Goal: Transaction & Acquisition: Purchase product/service

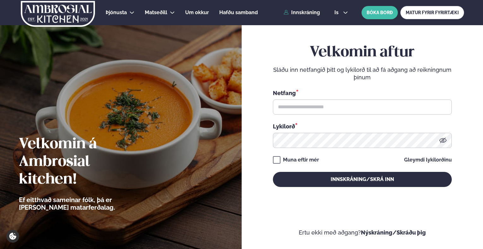
scroll to position [11, 0]
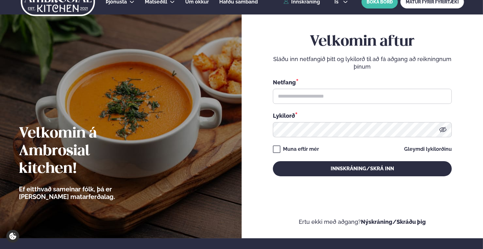
click at [313, 5] on div "Þjónusta Hádegismatur fyrir fyrirtæki Fyrirtækja veitingar Einkapartý Matseðill…" at bounding box center [241, 1] width 483 height 25
click at [434, 99] on keeper-lock "Open Keeper Popup" at bounding box center [434, 97] width 8 height 8
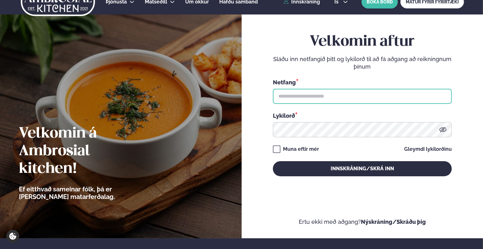
type input "**********"
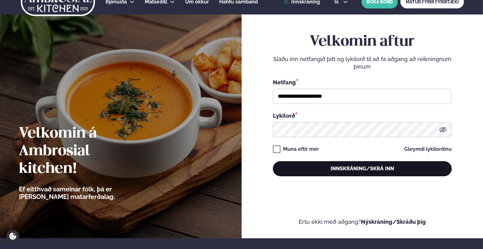
click at [293, 161] on button "Innskráning/Skrá inn" at bounding box center [362, 168] width 179 height 15
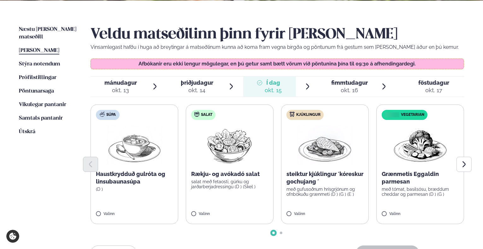
scroll to position [139, 0]
click at [320, 193] on p "með gufusoðnum hrísgrjónum og ofnbökuðu grænmeti (D ) (G ) (E )" at bounding box center [324, 192] width 77 height 10
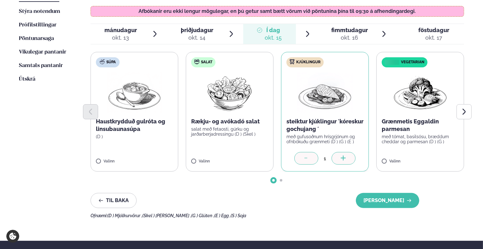
scroll to position [192, 0]
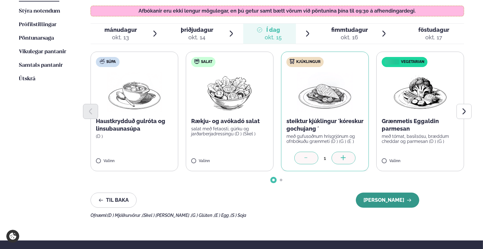
click at [399, 205] on button "[PERSON_NAME]" at bounding box center [387, 200] width 63 height 15
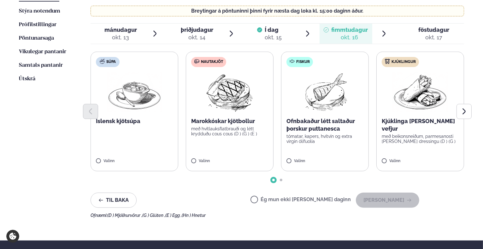
click at [416, 154] on label "Kjúklingur Kjúklinga [PERSON_NAME] vefjur með beikonsneiðum, parmesanosti [PERS…" at bounding box center [420, 112] width 88 height 120
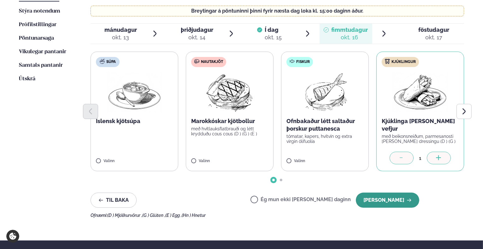
click at [389, 199] on button "[PERSON_NAME]" at bounding box center [387, 200] width 63 height 15
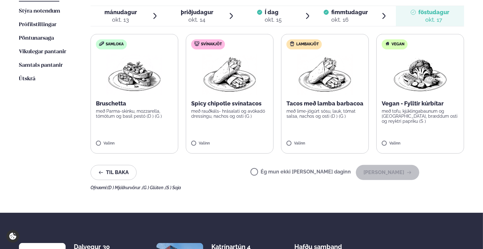
click at [326, 173] on label "Ég mun ekki [PERSON_NAME] daginn" at bounding box center [300, 173] width 100 height 7
click at [389, 177] on button "[PERSON_NAME]" at bounding box center [387, 172] width 63 height 15
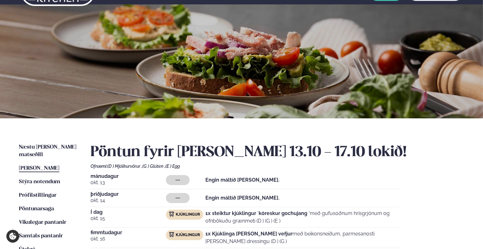
scroll to position [13, 0]
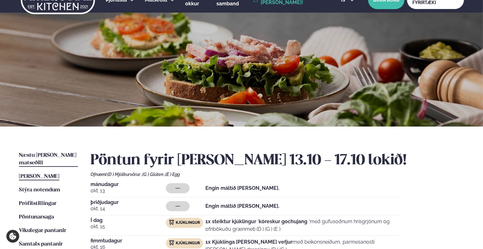
click at [42, 152] on link "Næstu [PERSON_NAME] matseðill Næsta vika" at bounding box center [48, 159] width 59 height 15
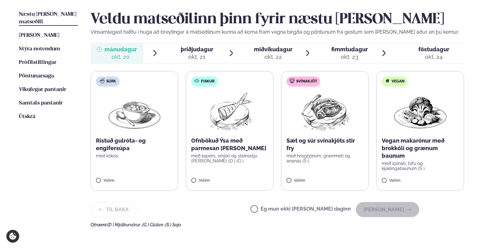
scroll to position [154, 0]
click at [286, 208] on label "Ég mun ekki [PERSON_NAME] daginn" at bounding box center [300, 210] width 100 height 7
click at [392, 213] on button "[PERSON_NAME]" at bounding box center [387, 209] width 63 height 15
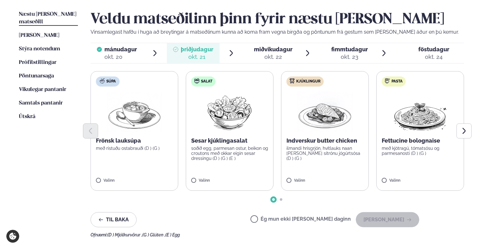
click at [220, 155] on p "soðið egg, parmesan ostur, beikon og croutons með okkar eigin sesar dressingu (…" at bounding box center [229, 153] width 77 height 15
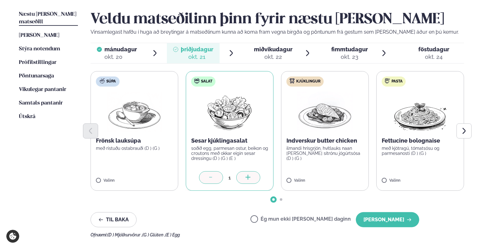
click at [335, 169] on label "Kjúklingur Indverskur butter chicken ilmandi hrísgrjón, hvítlauks naan [PERSON_…" at bounding box center [325, 131] width 88 height 120
click at [218, 174] on div at bounding box center [211, 178] width 24 height 13
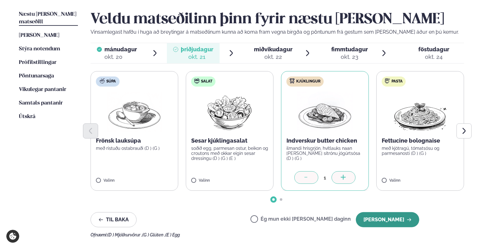
click at [385, 225] on button "[PERSON_NAME]" at bounding box center [387, 220] width 63 height 15
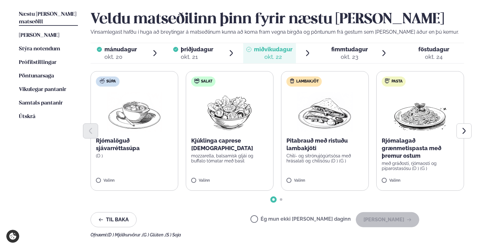
click at [328, 218] on label "Ég mun ekki [PERSON_NAME] daginn" at bounding box center [300, 220] width 100 height 7
click at [374, 219] on button "[PERSON_NAME]" at bounding box center [387, 220] width 63 height 15
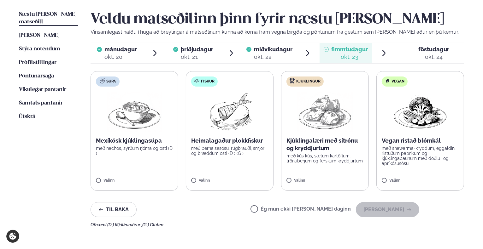
click at [330, 209] on label "Ég mun ekki [PERSON_NAME] daginn" at bounding box center [300, 210] width 100 height 7
click at [394, 213] on button "[PERSON_NAME]" at bounding box center [387, 209] width 63 height 15
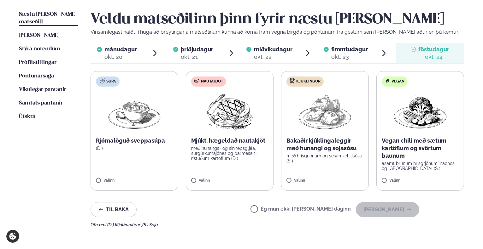
click at [315, 210] on label "Ég mun ekki [PERSON_NAME] daginn" at bounding box center [300, 210] width 100 height 7
click at [394, 210] on button "[PERSON_NAME]" at bounding box center [387, 209] width 63 height 15
